Goal: Information Seeking & Learning: Find specific fact

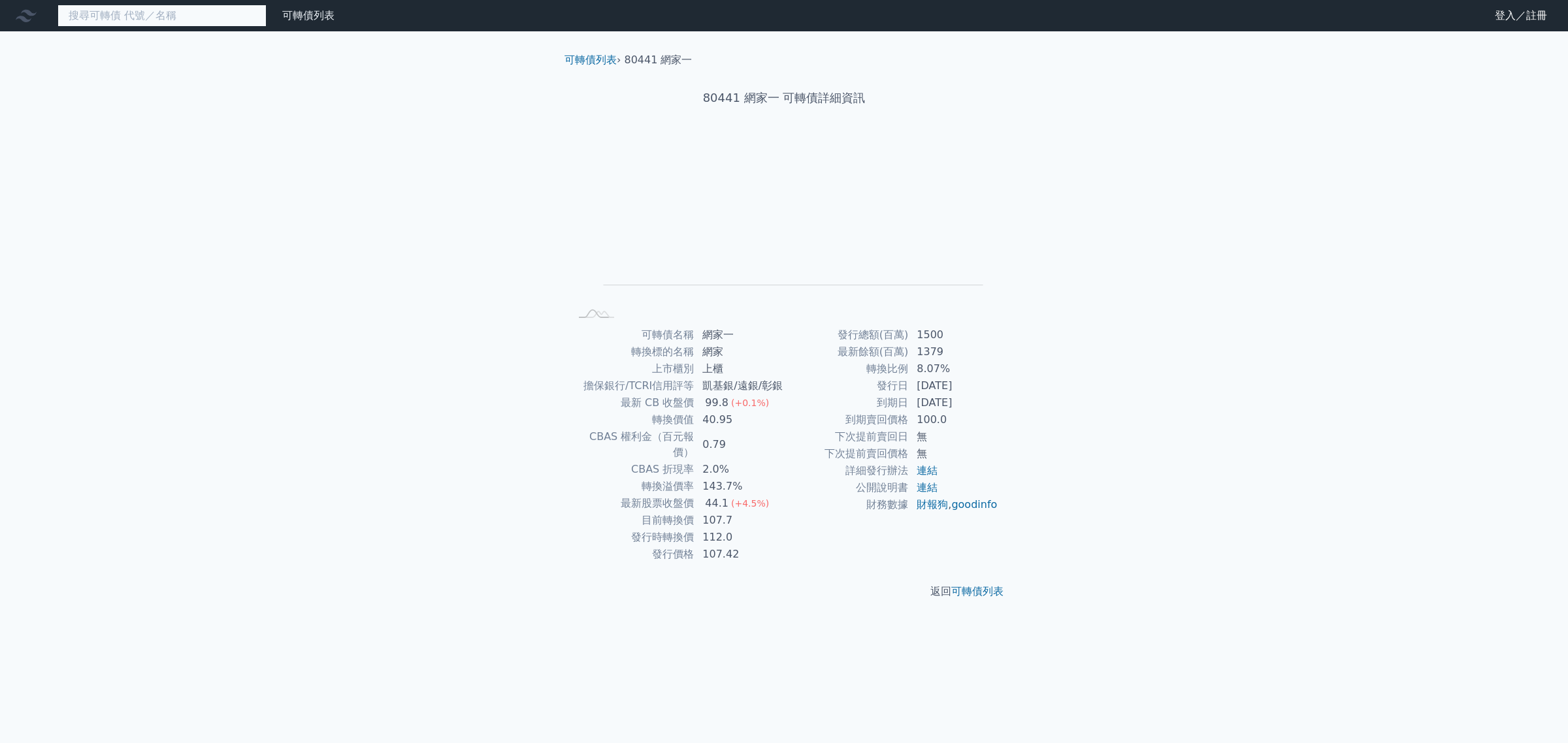
click at [167, 21] on input at bounding box center [162, 15] width 209 height 23
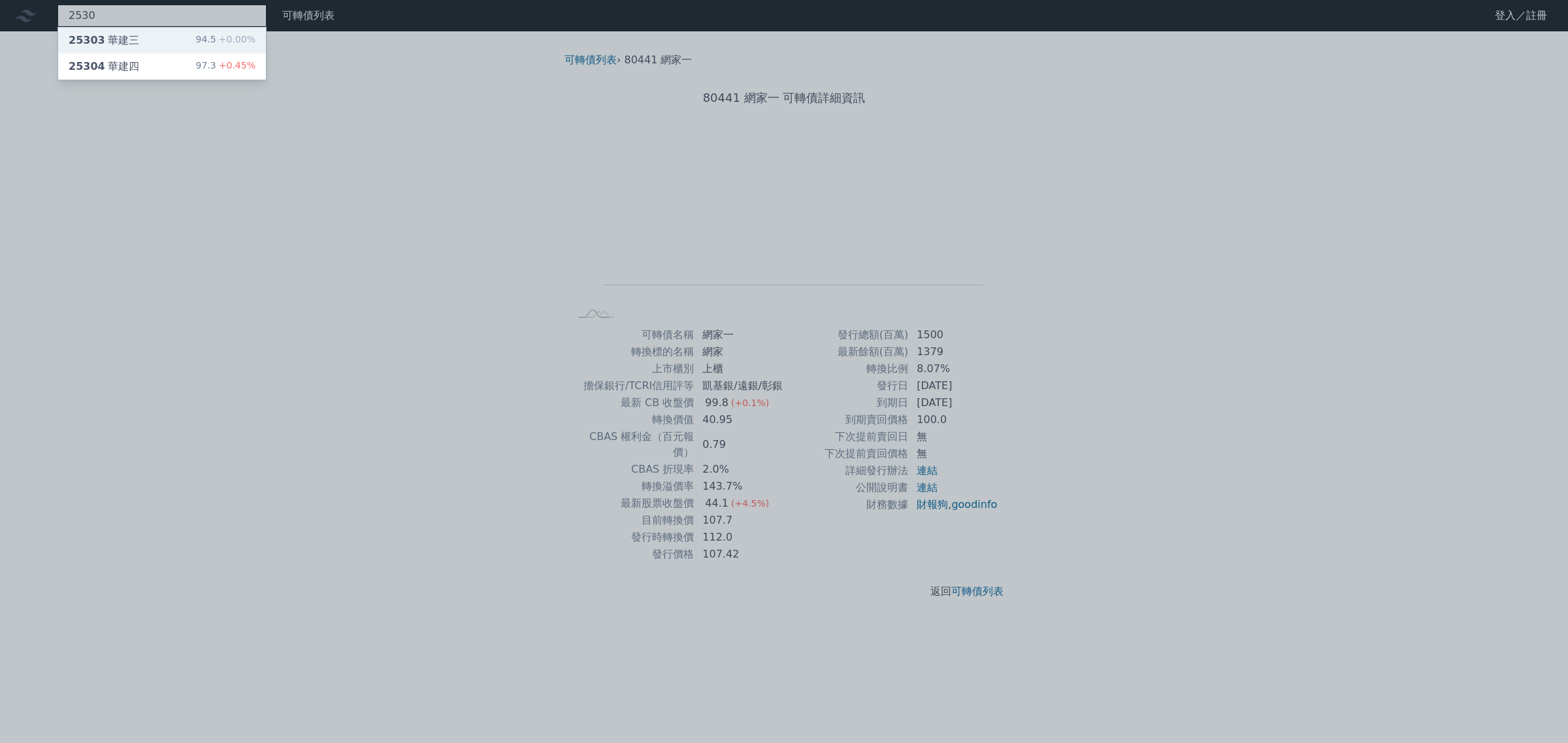
type input "2530"
click at [164, 37] on div "25303 華建三 94.5 +0.00%" at bounding box center [162, 40] width 208 height 26
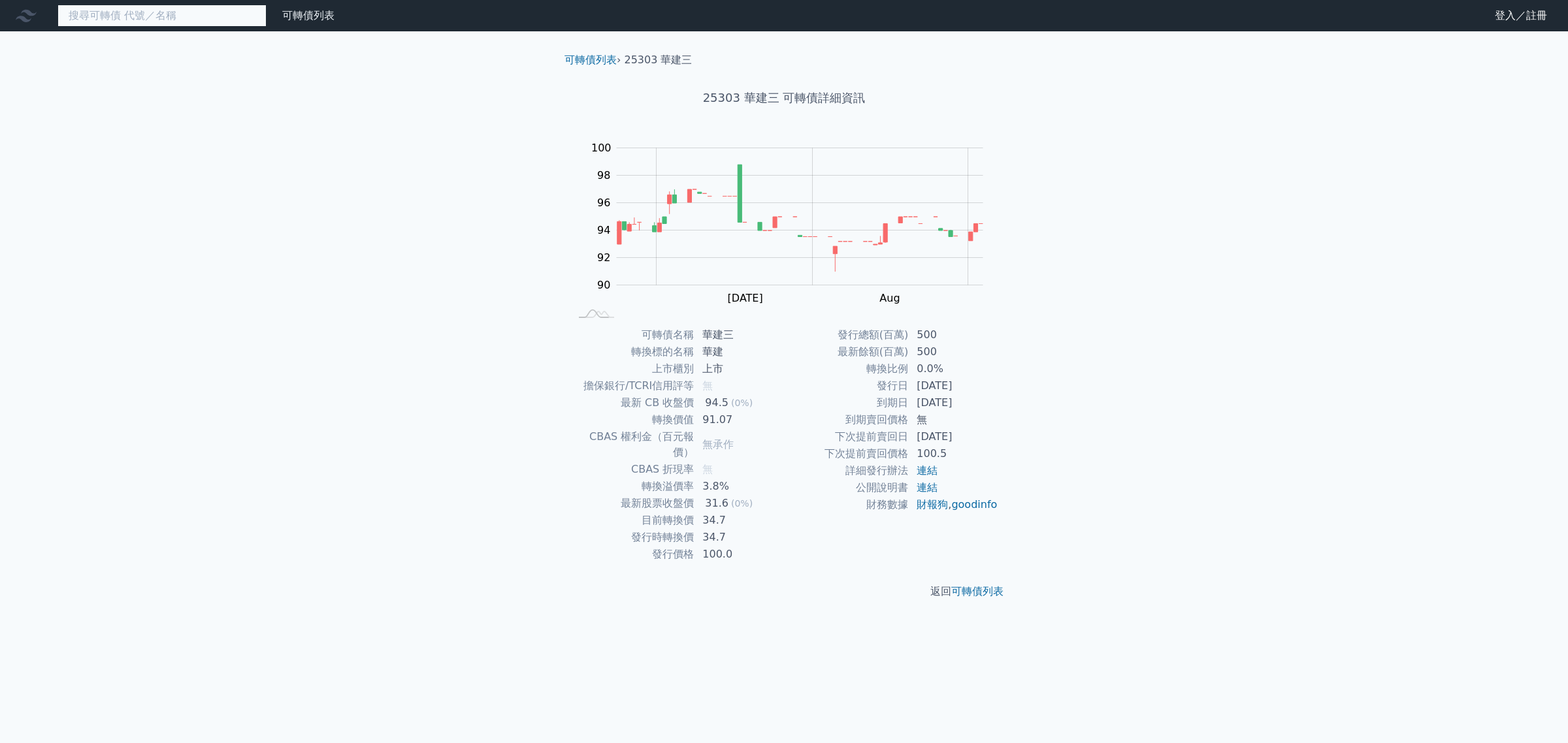
click at [197, 23] on input at bounding box center [162, 15] width 209 height 23
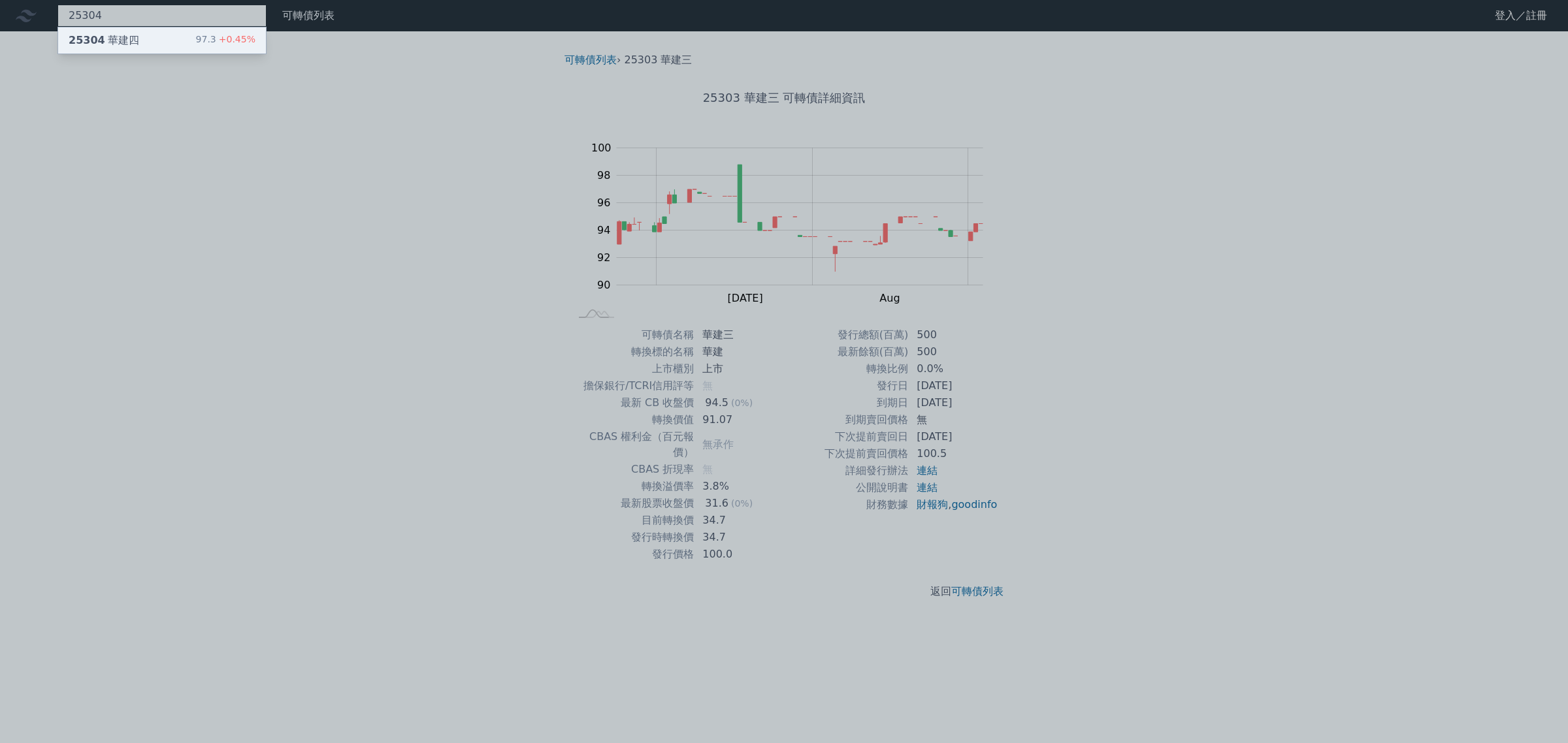
type input "25304"
click at [201, 38] on div "97.3 +0.45%" at bounding box center [226, 40] width 60 height 15
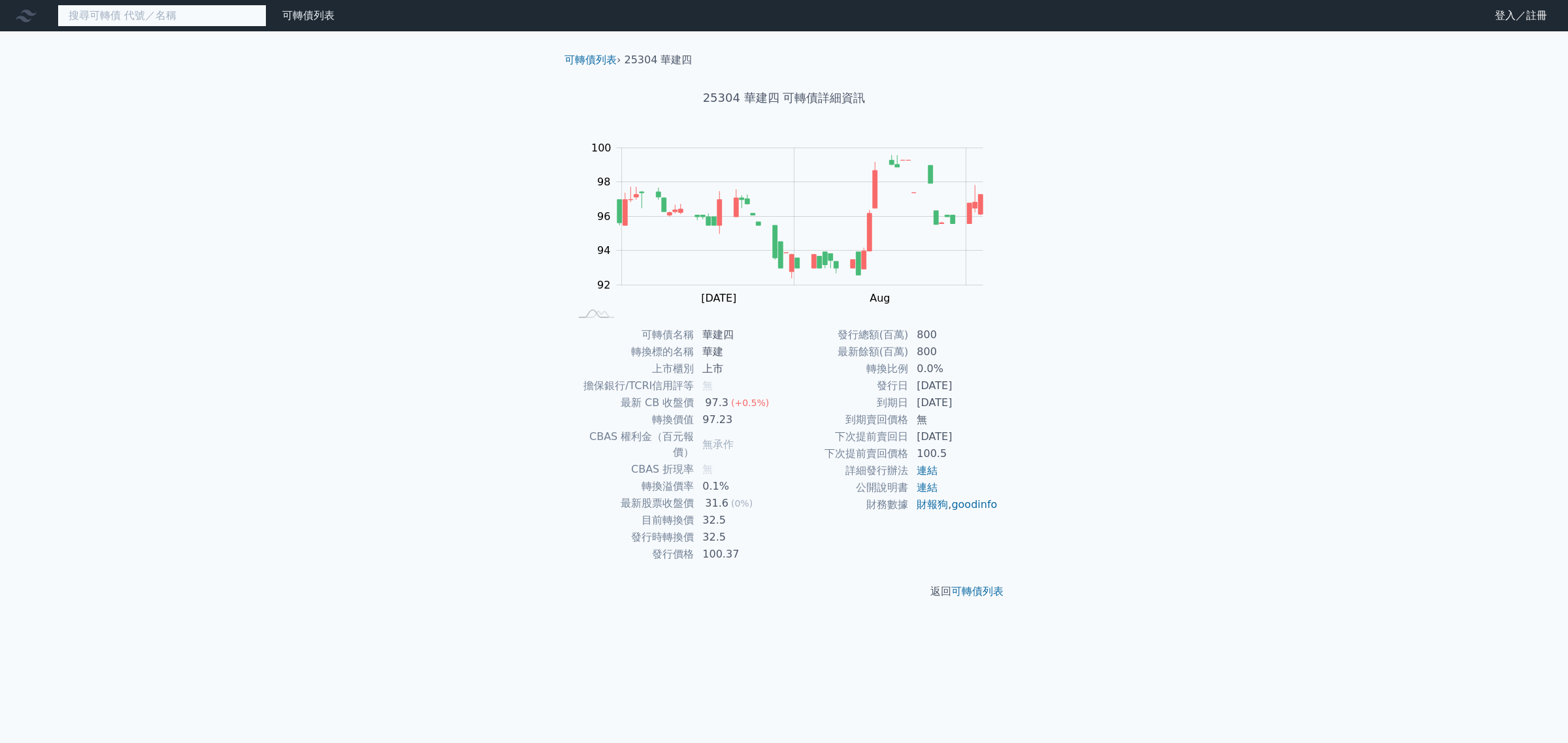
click at [170, 11] on input at bounding box center [162, 15] width 209 height 23
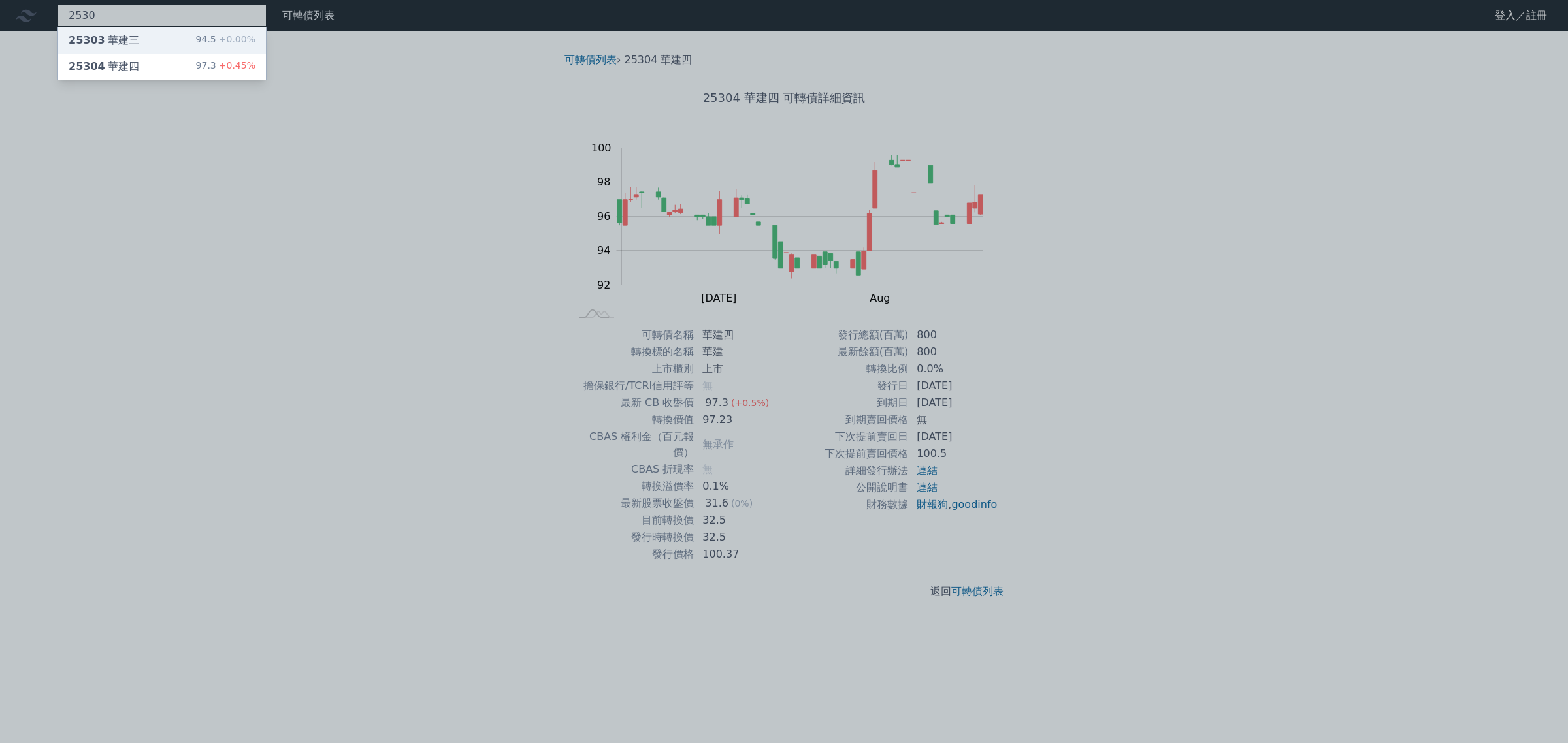
type input "2530"
click at [162, 32] on div "25303 華建三 94.5 +0.00%" at bounding box center [162, 40] width 208 height 26
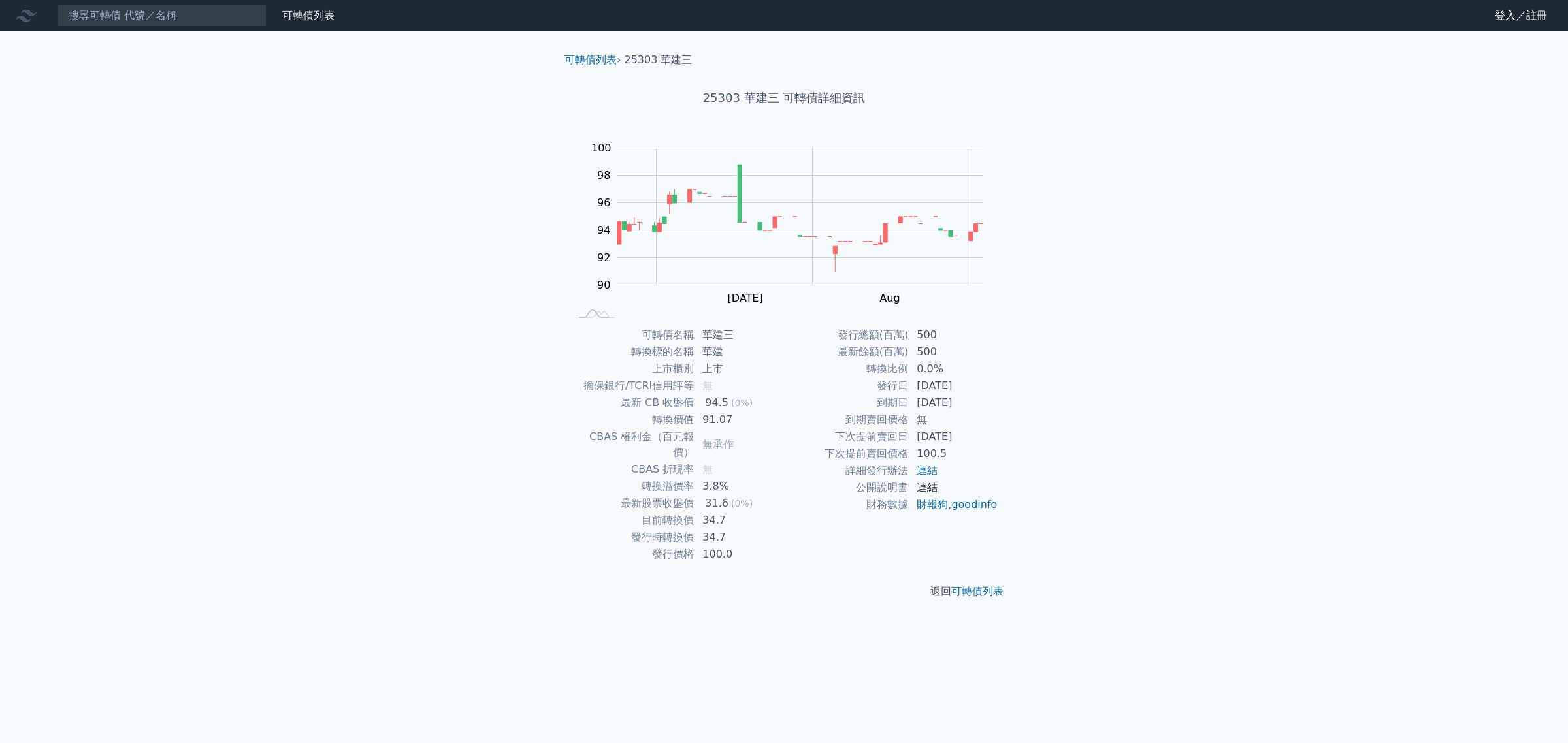
click at [932, 487] on link "連結" at bounding box center [927, 488] width 21 height 13
click at [931, 471] on link "連結" at bounding box center [927, 470] width 21 height 13
click at [153, 12] on input at bounding box center [162, 15] width 209 height 23
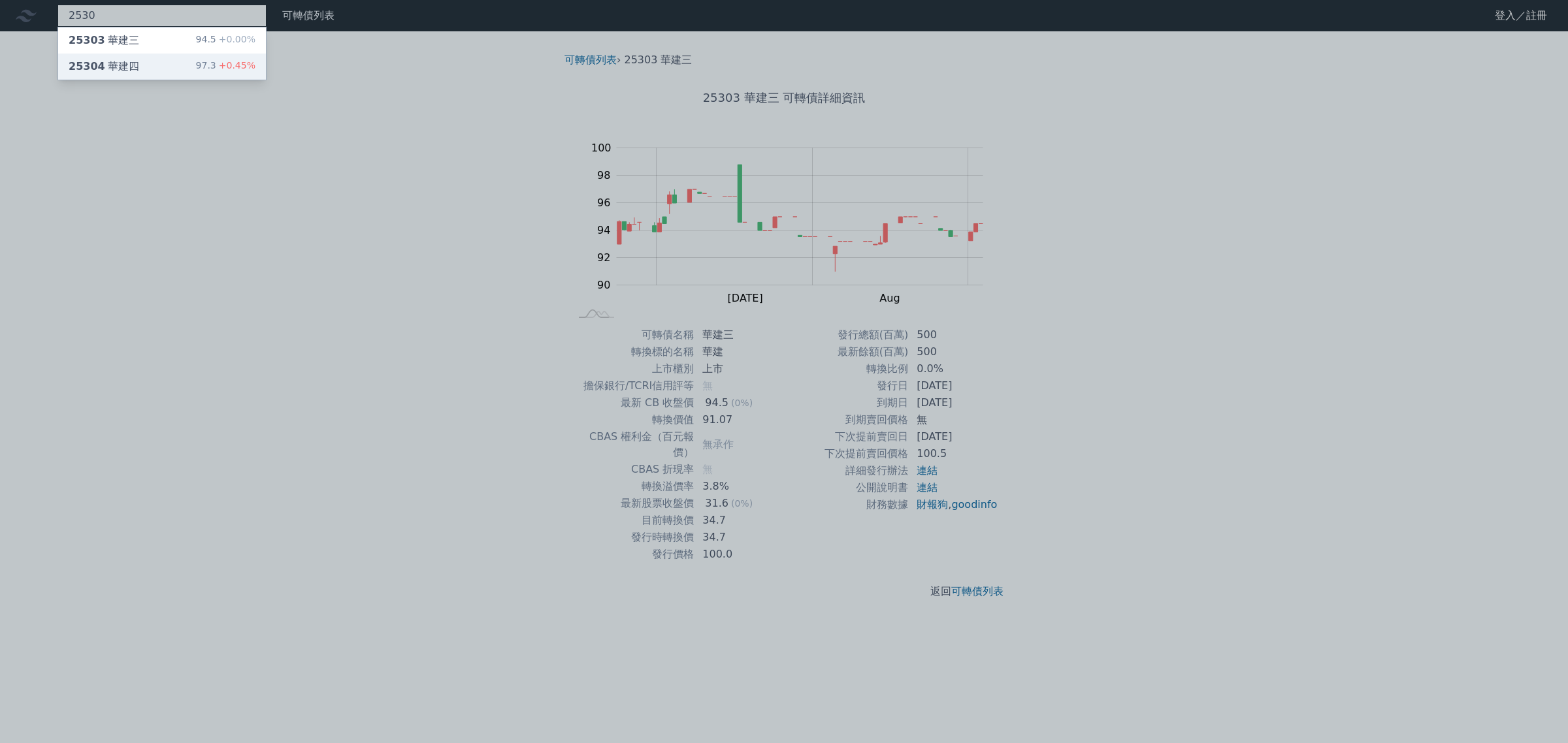
type input "2530"
click at [137, 64] on div "25304 華建四 97.3 +0.45%" at bounding box center [162, 66] width 208 height 26
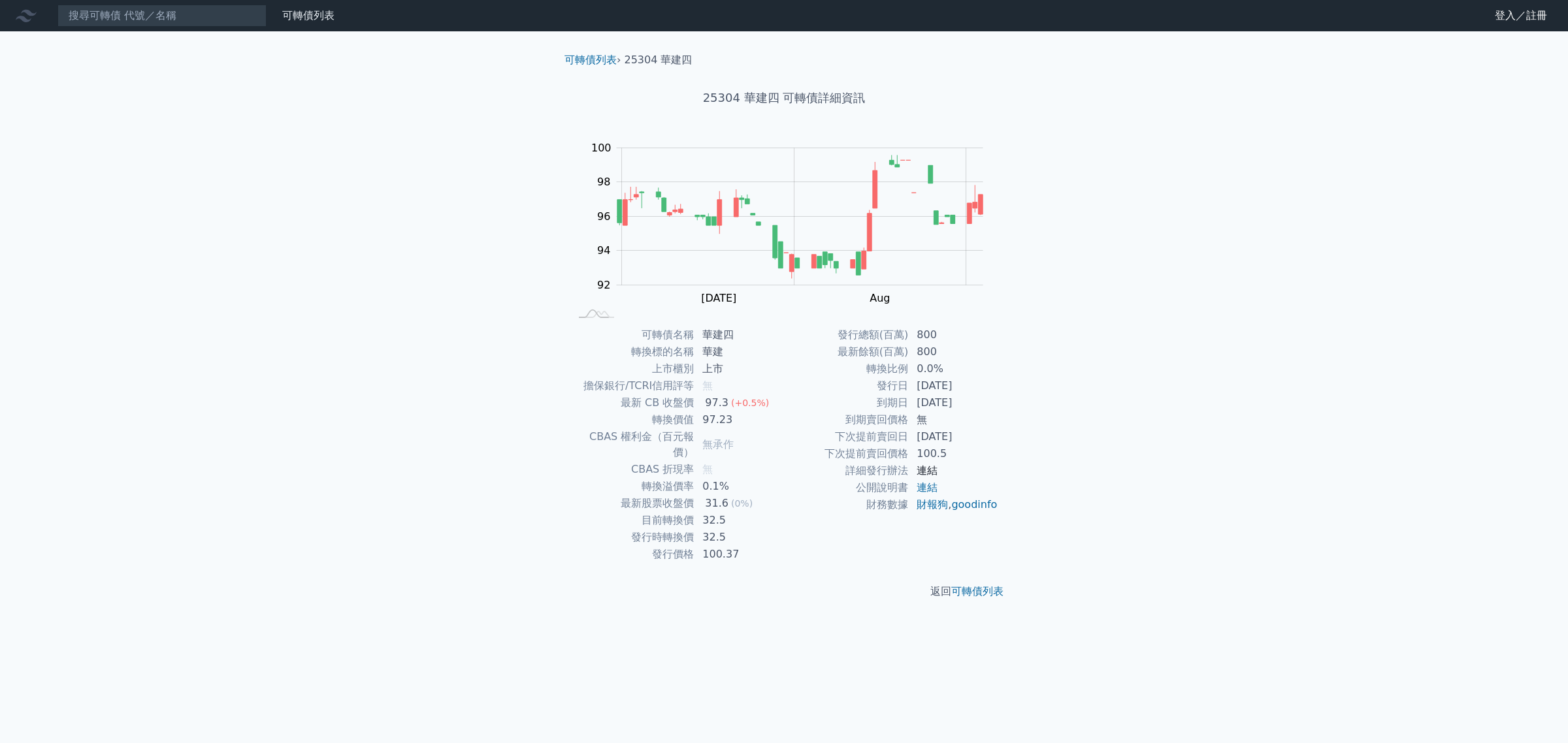
click at [932, 471] on link "連結" at bounding box center [927, 470] width 21 height 13
click at [931, 471] on link "連結" at bounding box center [927, 470] width 21 height 13
click at [173, 15] on input at bounding box center [162, 15] width 209 height 23
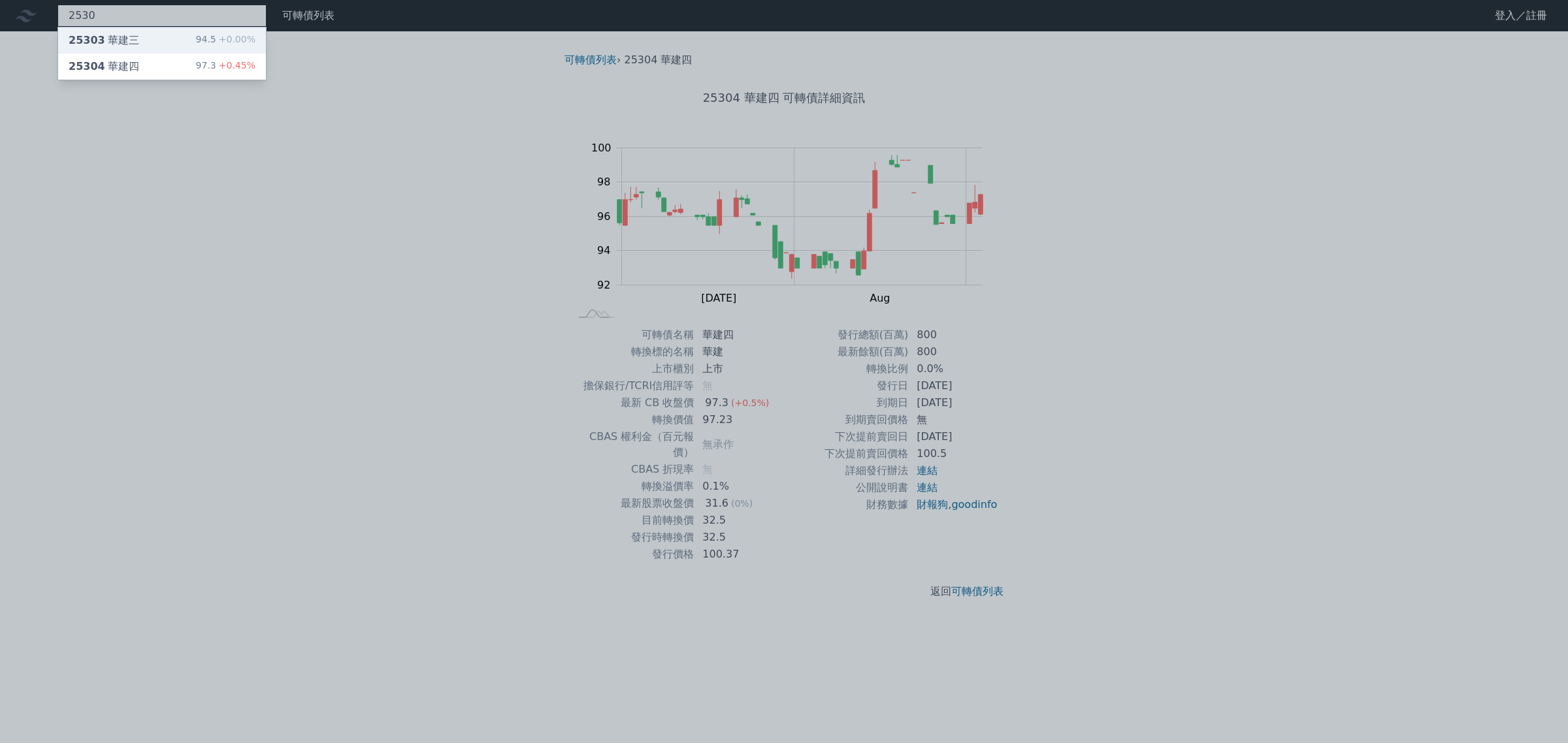
type input "2530"
click at [148, 37] on div "25303 華建三 94.5 +0.00%" at bounding box center [162, 40] width 208 height 26
